Goal: Manage account settings

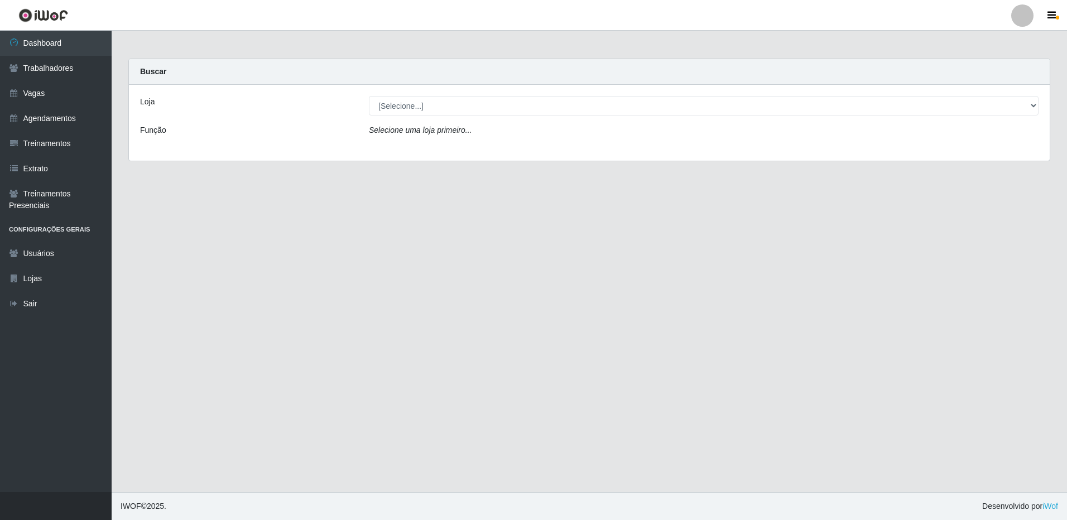
click at [1010, 8] on link at bounding box center [1022, 15] width 33 height 22
click at [998, 37] on button "Perfil" at bounding box center [1001, 39] width 100 height 23
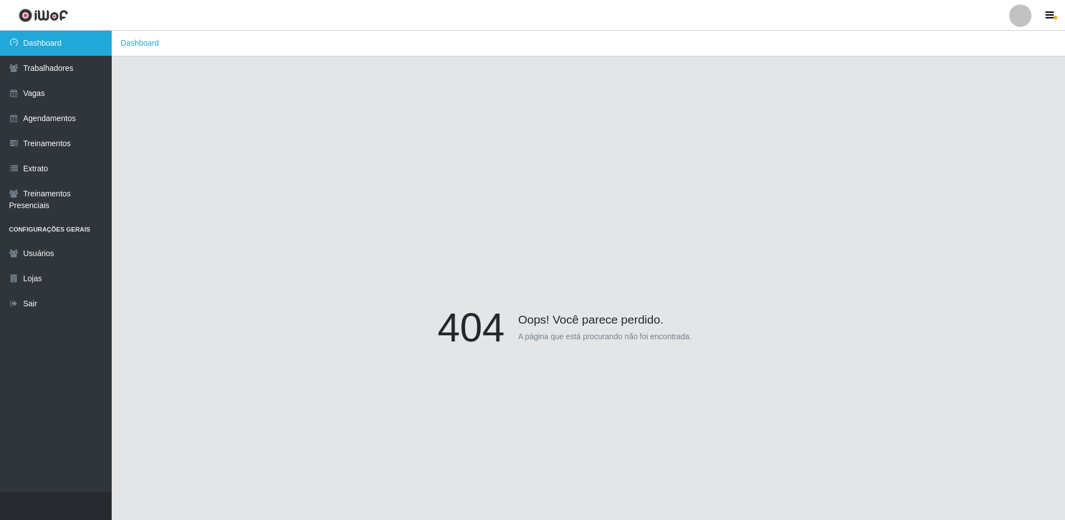
click at [70, 48] on link "Dashboard" at bounding box center [56, 43] width 112 height 25
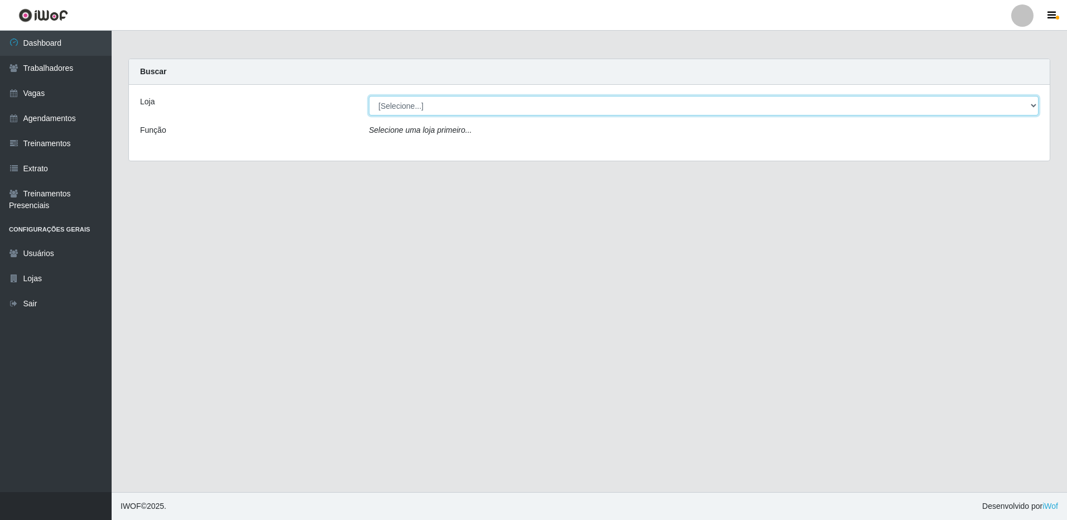
click at [430, 104] on select "[Selecione...] [GEOGRAPHIC_DATA] - [GEOGRAPHIC_DATA]" at bounding box center [704, 106] width 670 height 20
select select "524"
click at [369, 96] on select "[Selecione...] [GEOGRAPHIC_DATA] - [GEOGRAPHIC_DATA]" at bounding box center [704, 106] width 670 height 20
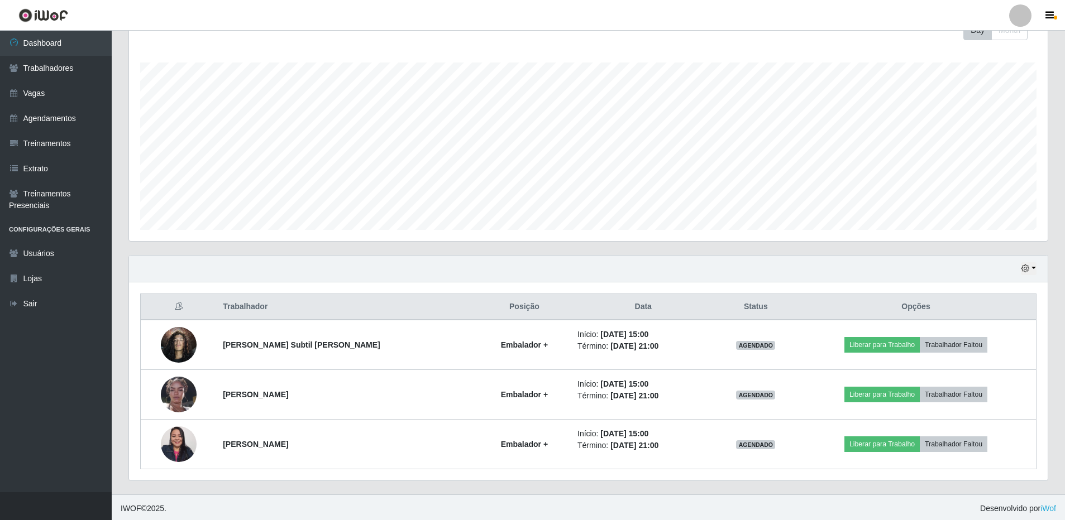
scroll to position [171, 0]
